Goal: Use online tool/utility: Utilize a website feature to perform a specific function

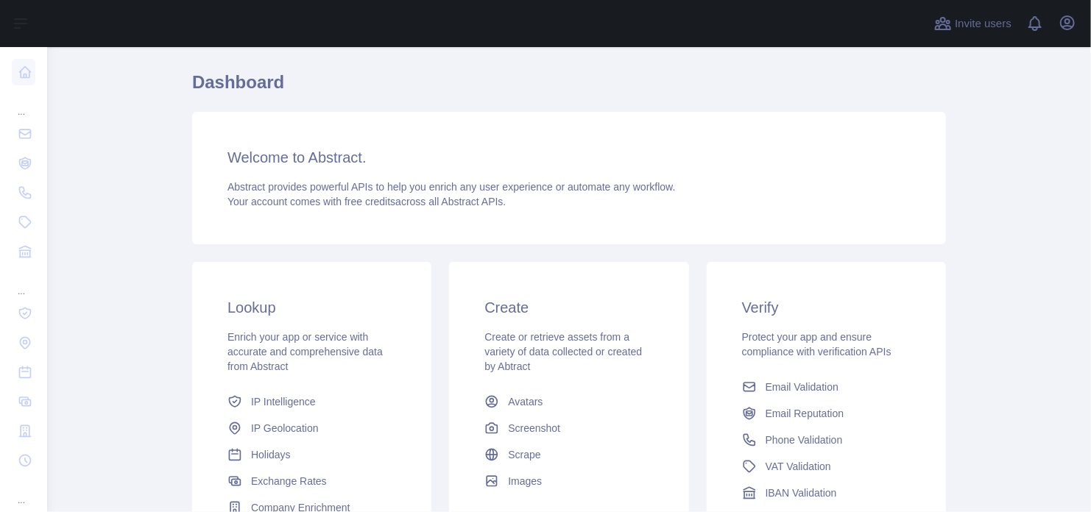
scroll to position [41, 0]
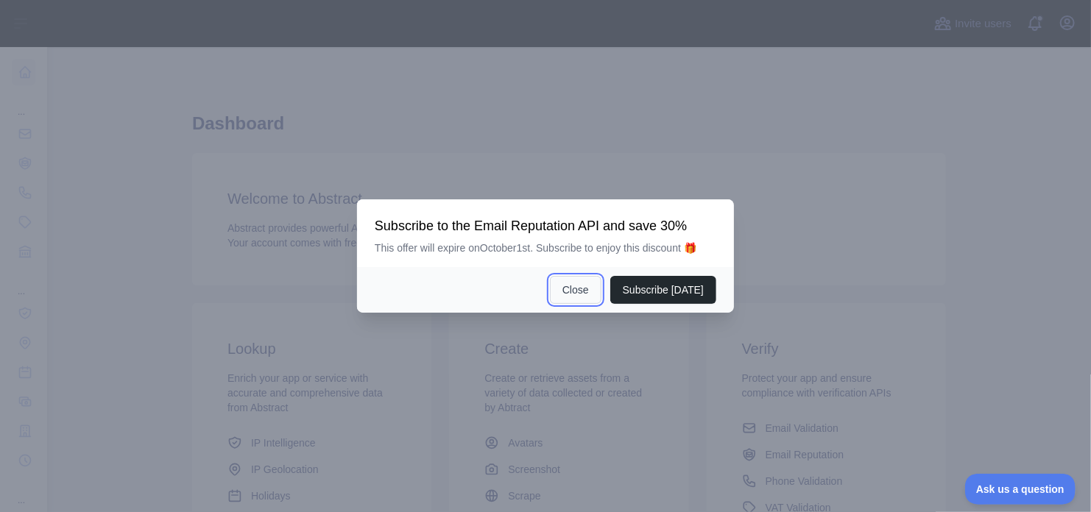
click at [587, 291] on button "Close" at bounding box center [576, 290] width 52 height 28
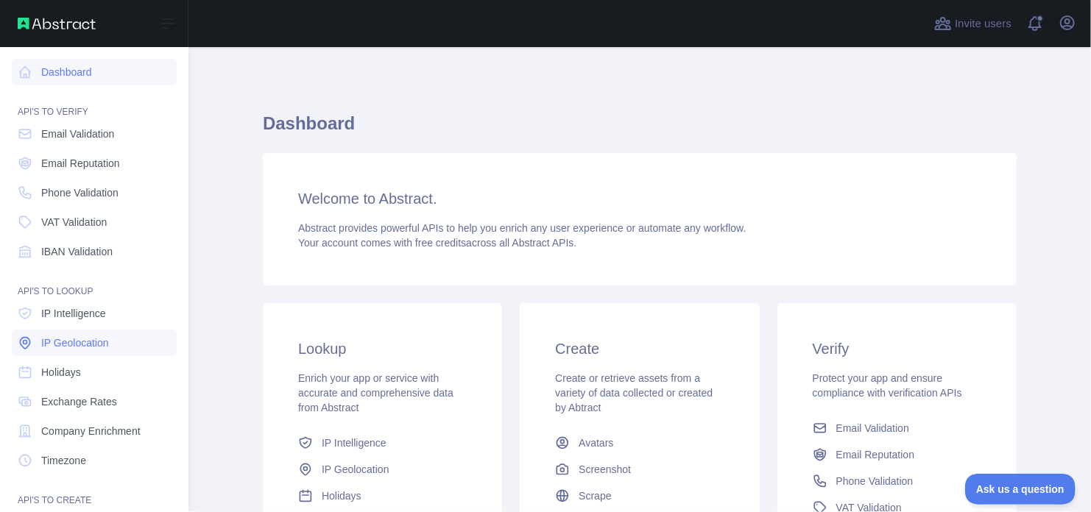
click at [82, 336] on span "IP Geolocation" at bounding box center [75, 343] width 68 height 15
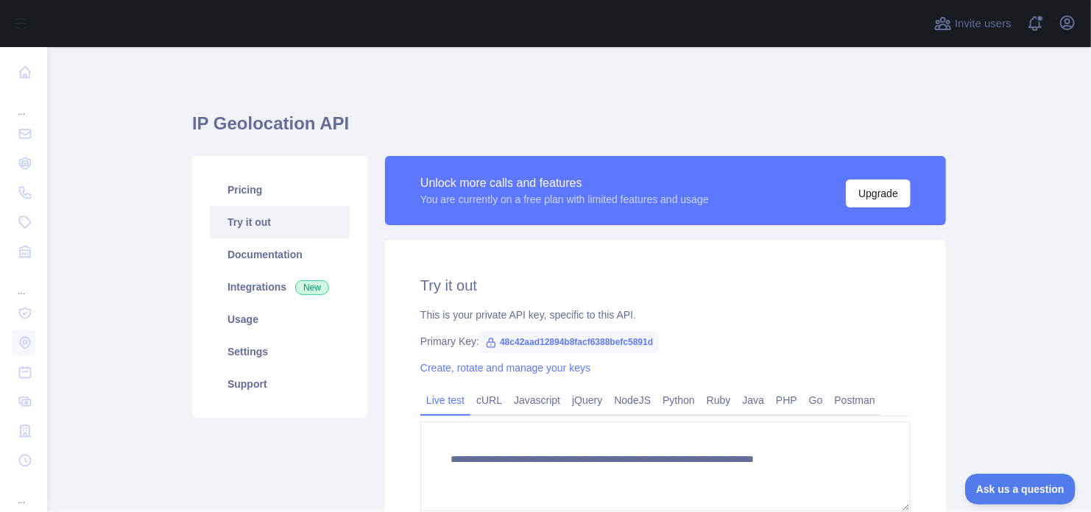
type textarea "**********"
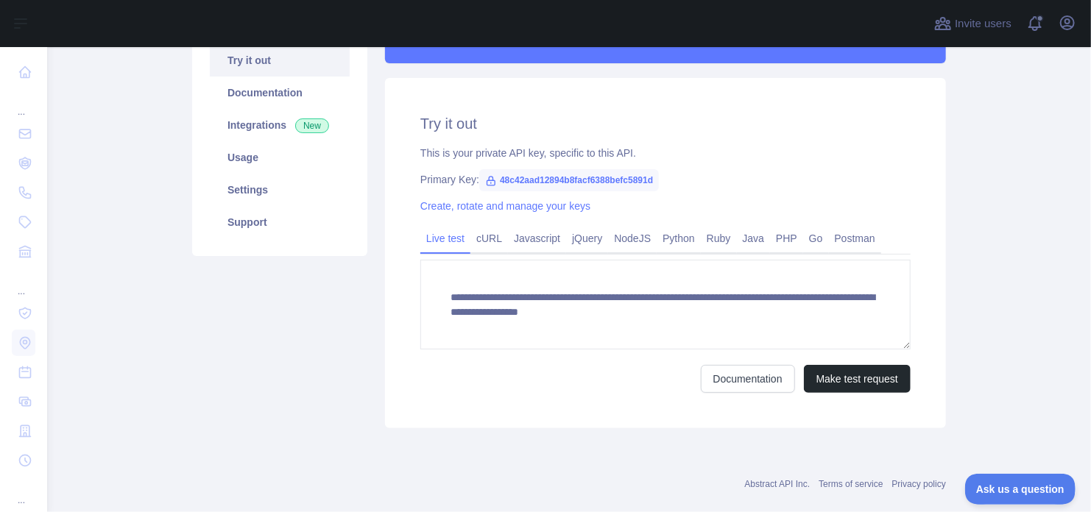
scroll to position [232, 0]
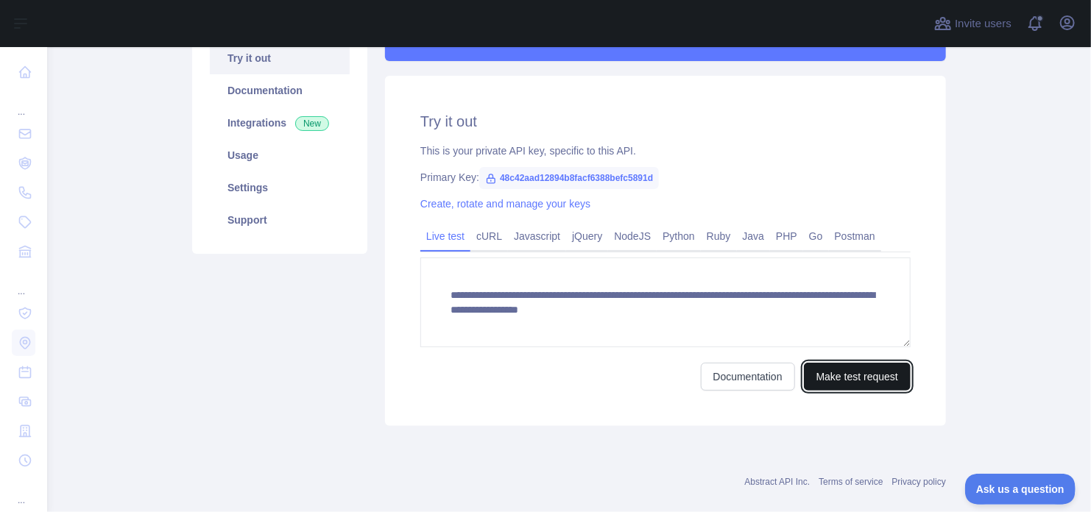
click at [857, 376] on button "Make test request" at bounding box center [857, 377] width 107 height 28
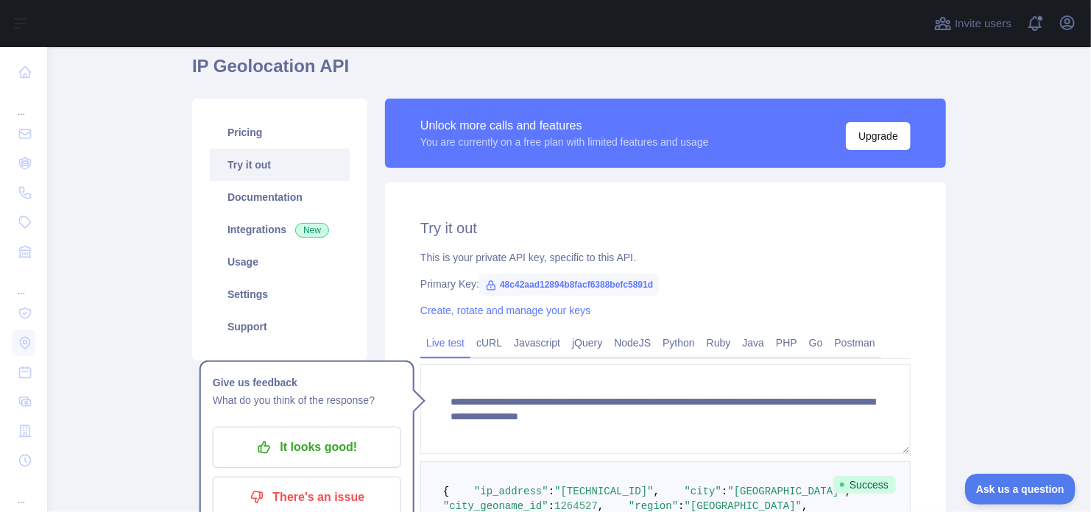
scroll to position [123, 0]
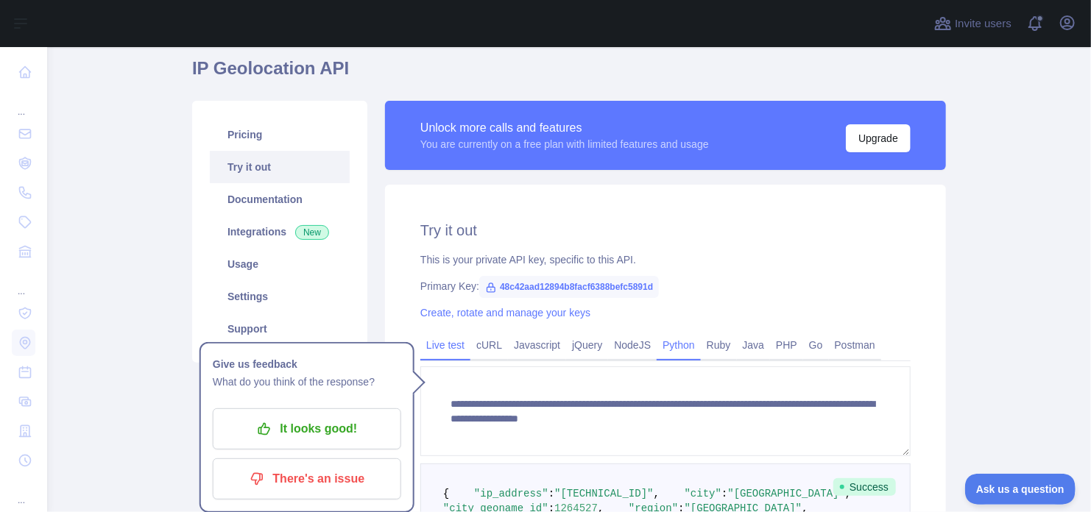
click at [658, 340] on link "Python" at bounding box center [679, 345] width 44 height 24
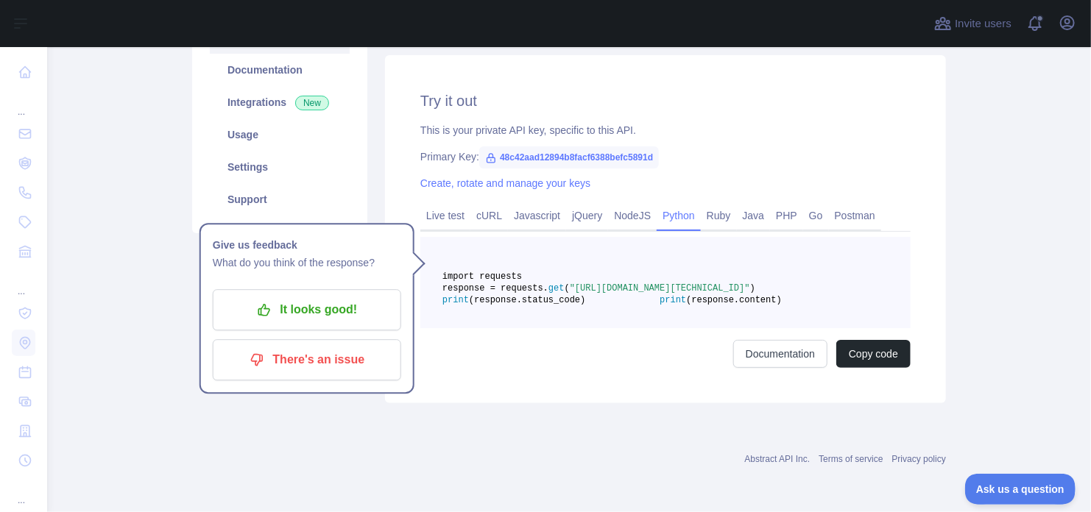
scroll to position [274, 0]
click at [428, 239] on pre "import requests response = requests. get ( "[URL][DOMAIN_NAME][TECHNICAL_ID]" )…" at bounding box center [665, 282] width 490 height 91
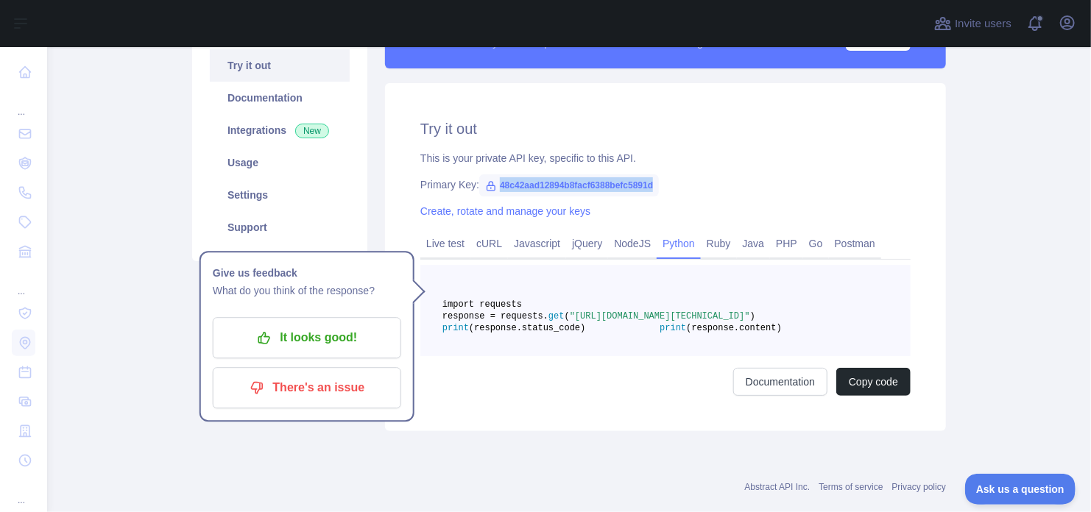
drag, startPoint x: 648, startPoint y: 183, endPoint x: 492, endPoint y: 188, distance: 156.1
click at [492, 188] on span "48c42aad12894b8facf6388befc5891d" at bounding box center [569, 185] width 180 height 22
copy span "48c42aad12894b8facf6388befc5891d"
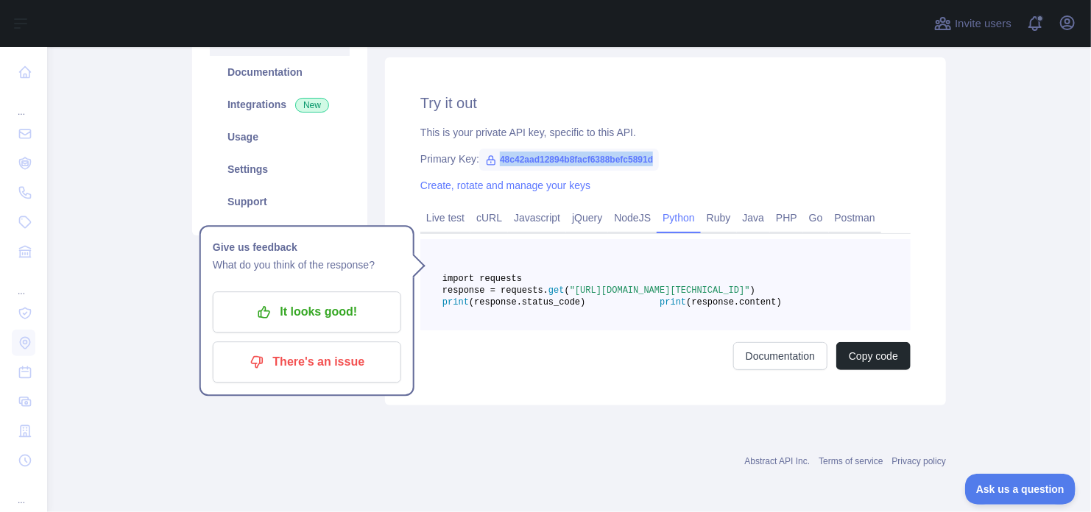
scroll to position [298, 0]
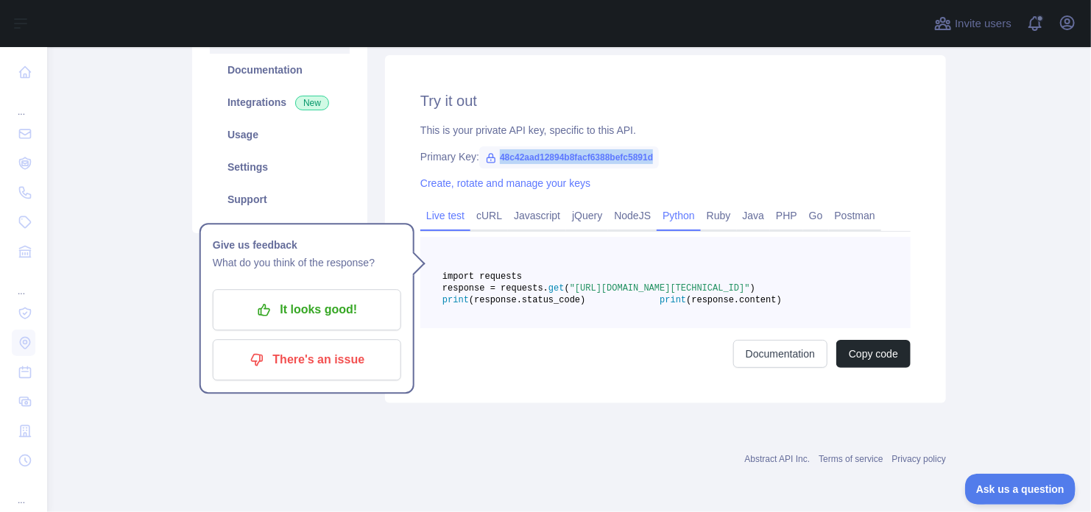
click at [434, 204] on link "Live test" at bounding box center [445, 216] width 50 height 24
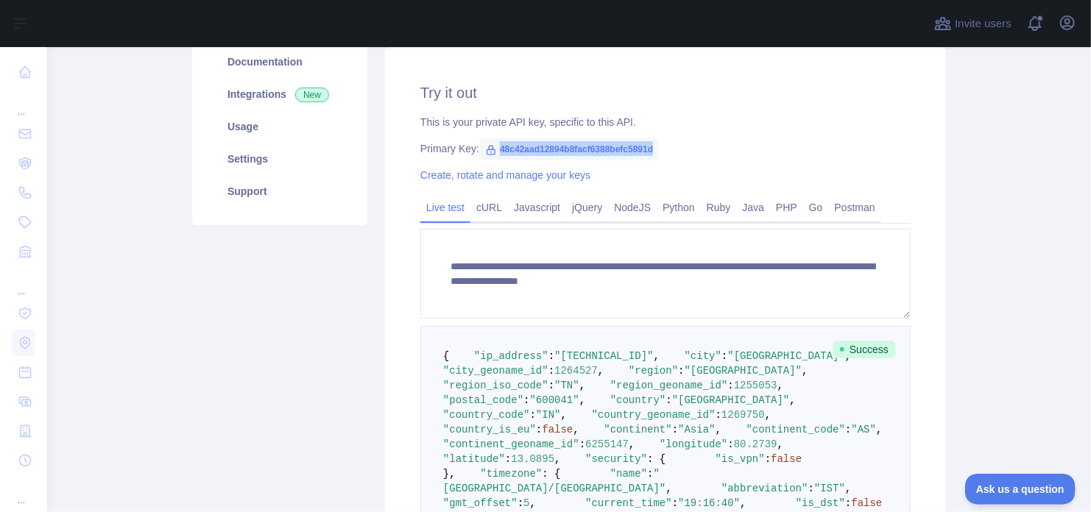
scroll to position [0, 0]
